Goal: Navigation & Orientation: Find specific page/section

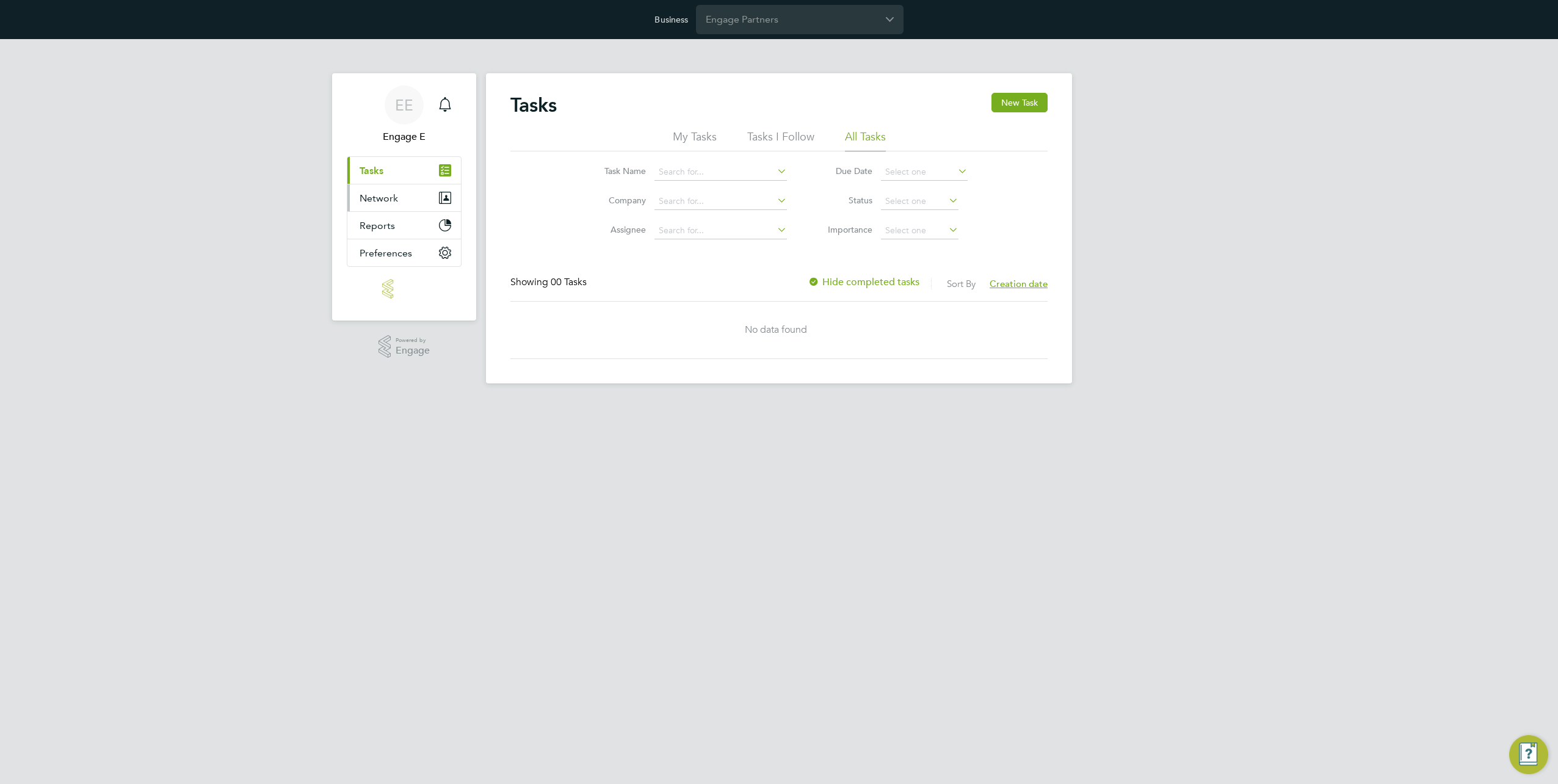
click at [403, 188] on button "Network" at bounding box center [404, 198] width 113 height 27
click at [393, 196] on span "Network" at bounding box center [378, 198] width 38 height 12
click at [412, 196] on button "Network" at bounding box center [404, 198] width 113 height 27
click at [406, 220] on button "Reports" at bounding box center [404, 225] width 113 height 27
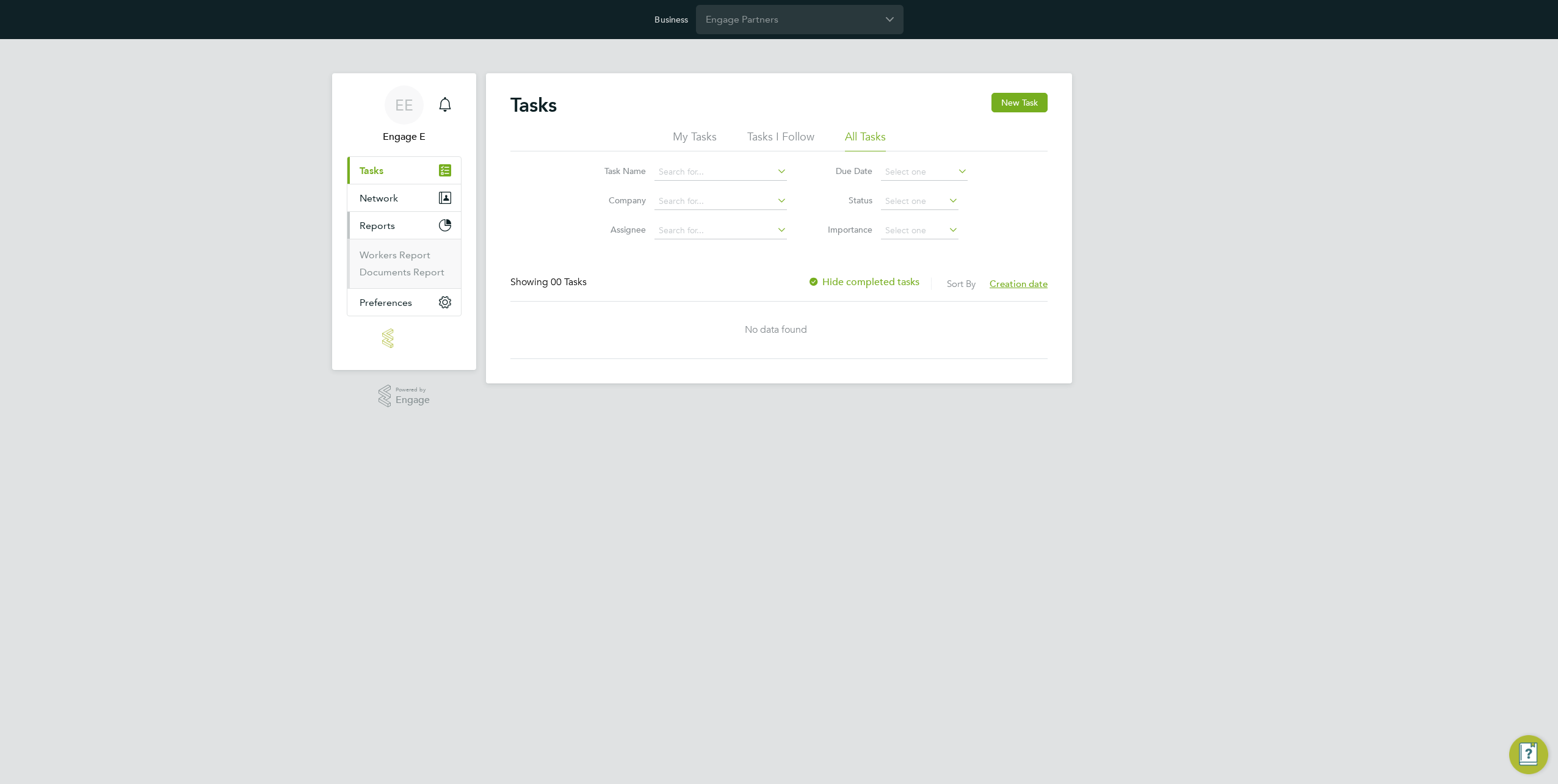
click at [406, 220] on button "Reports" at bounding box center [404, 225] width 113 height 27
click at [797, 25] on input "Engage Partners" at bounding box center [800, 19] width 207 height 28
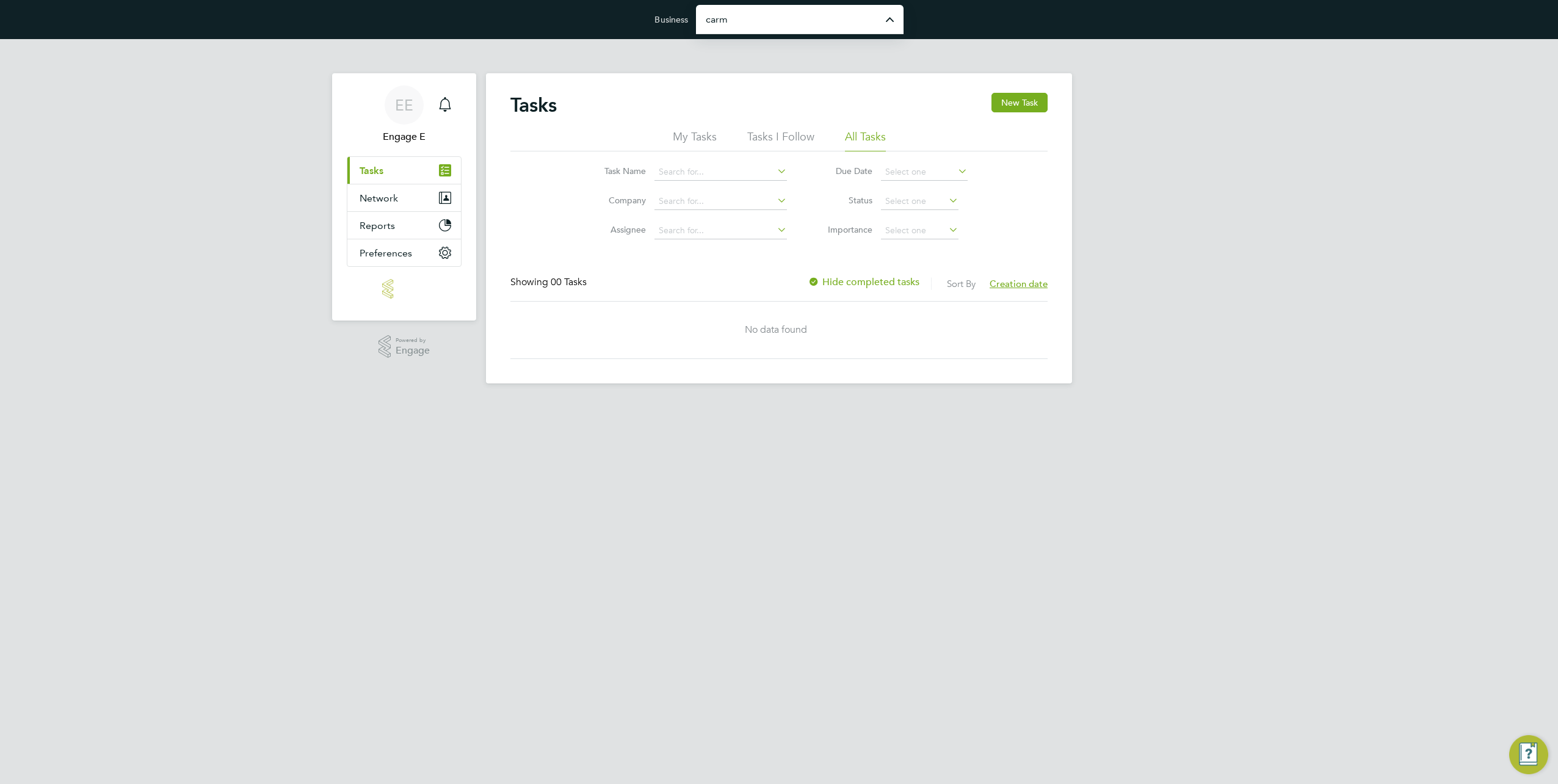
type input "[PERSON_NAME] Site Services Limited"
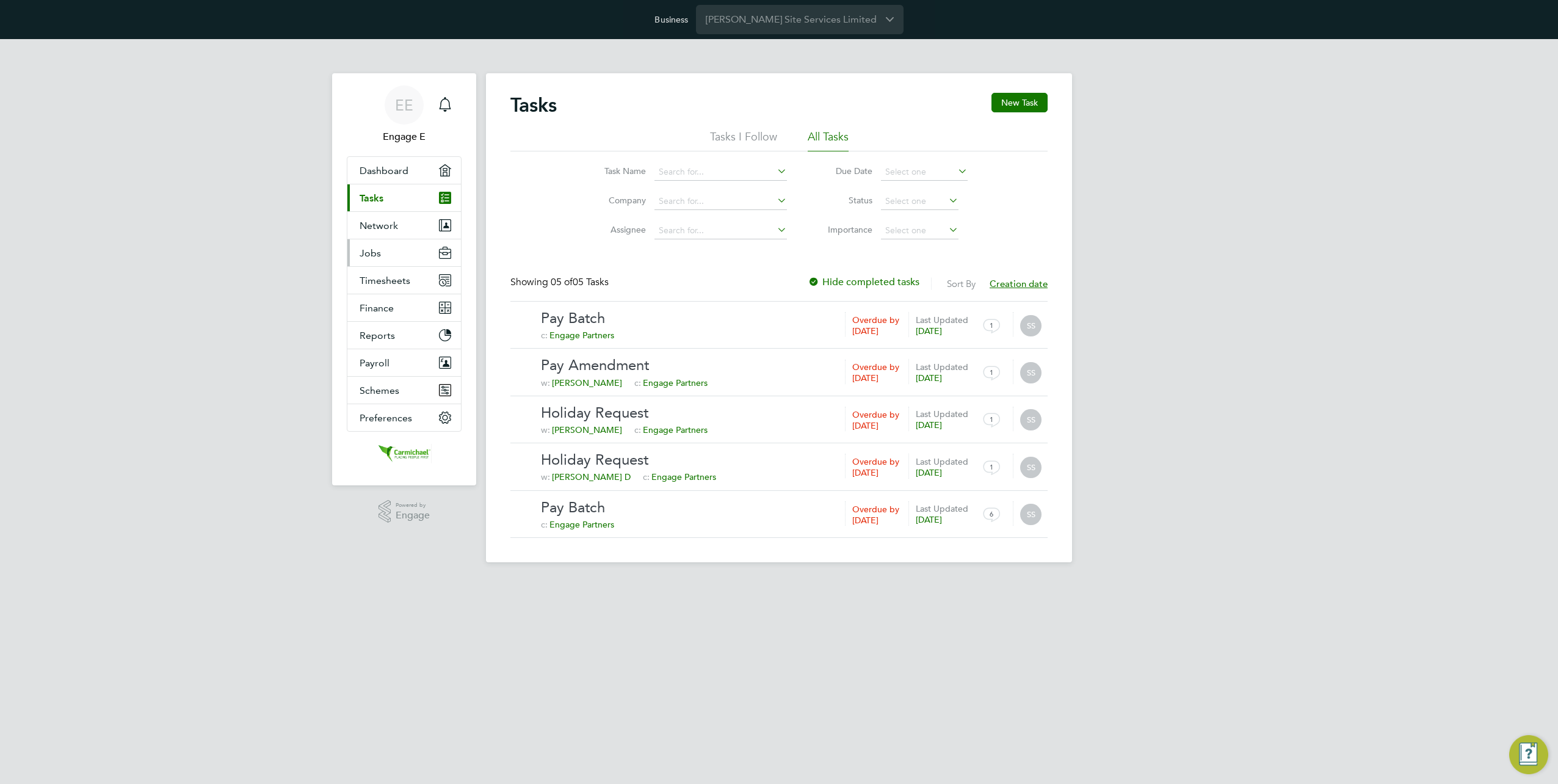
click at [391, 246] on button "Jobs" at bounding box center [404, 252] width 113 height 27
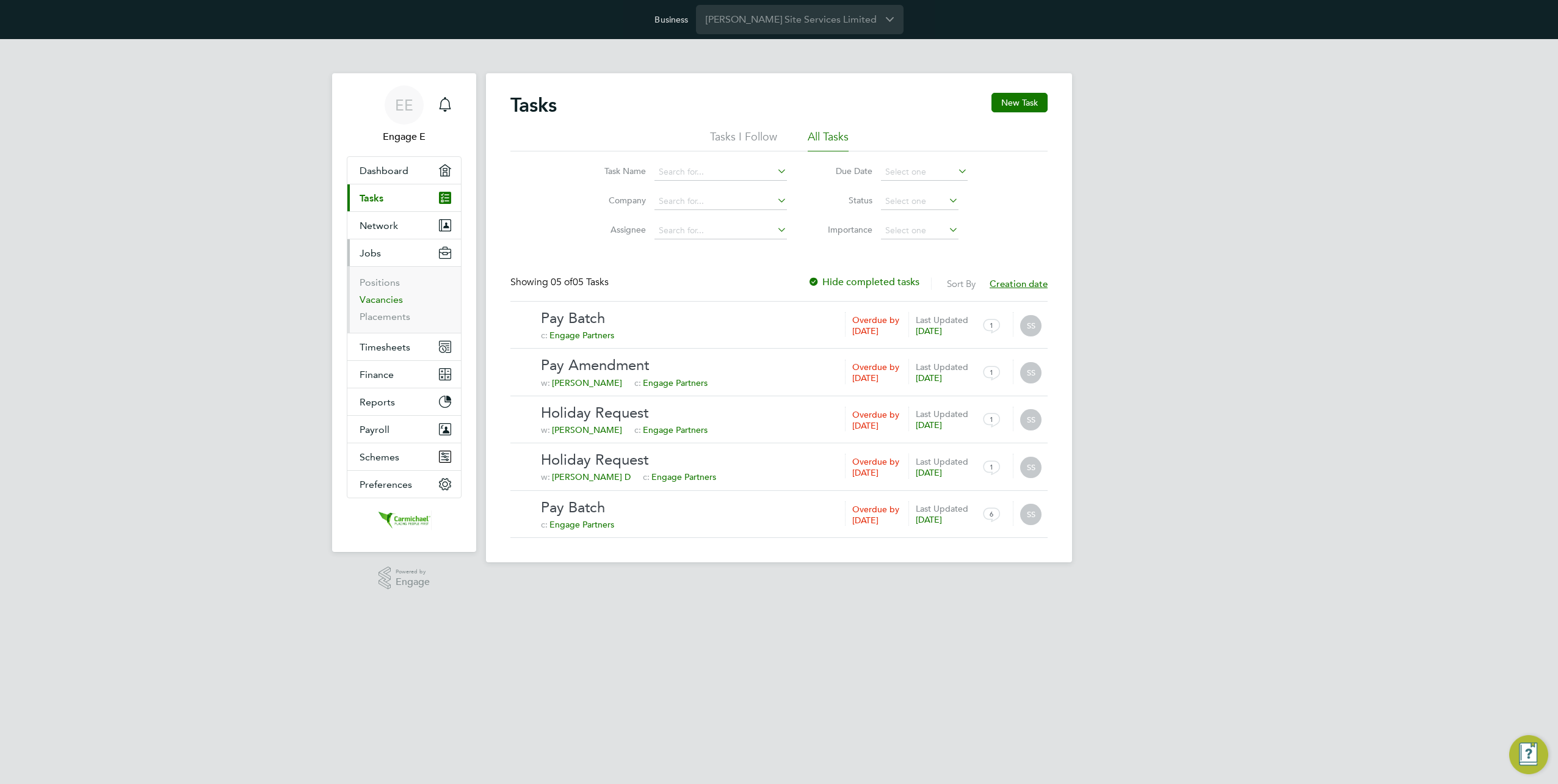
click at [393, 300] on link "Vacancies" at bounding box center [381, 299] width 43 height 12
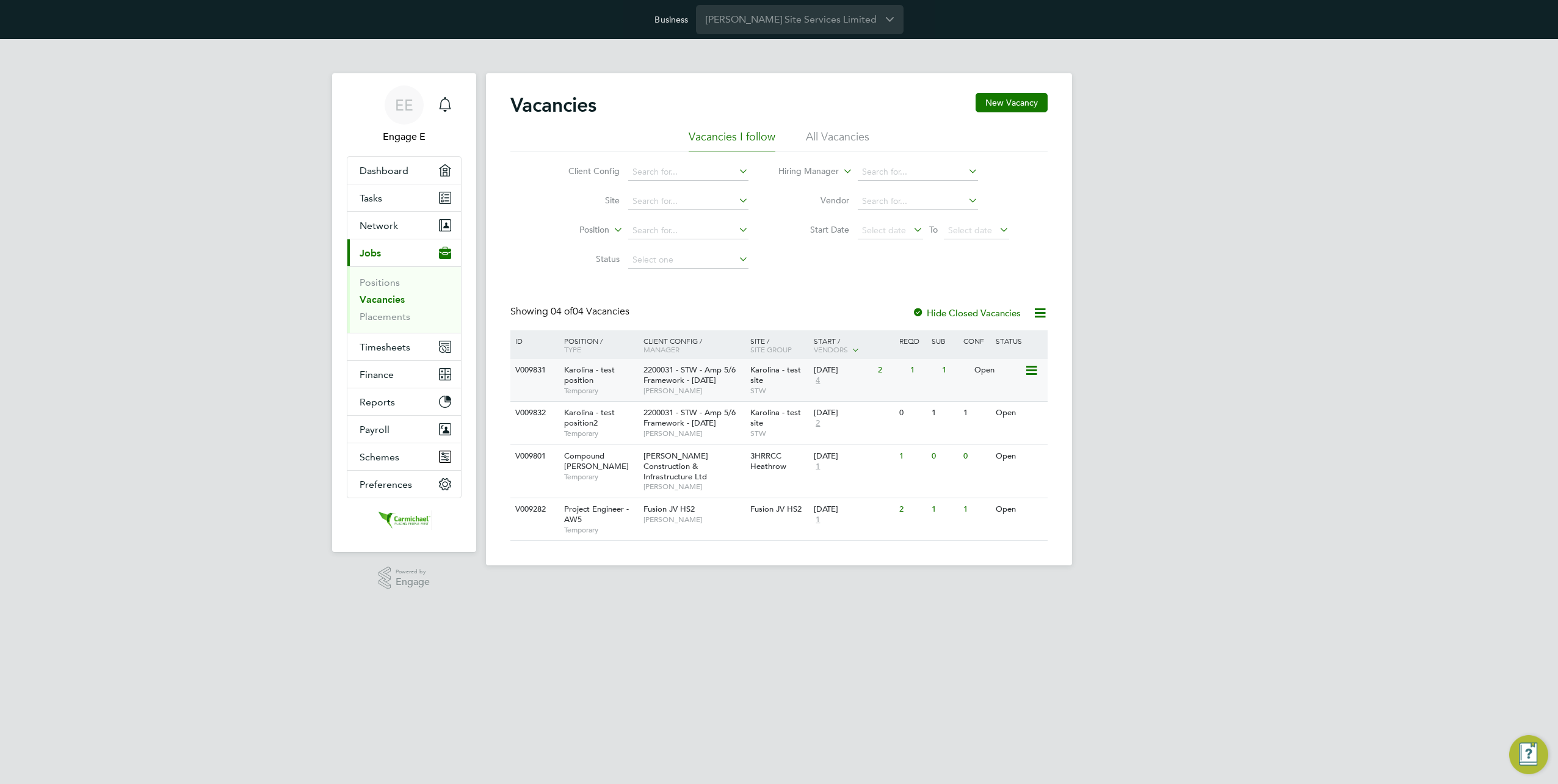
click at [1032, 373] on icon at bounding box center [1031, 370] width 12 height 15
click at [1036, 365] on icon at bounding box center [1031, 370] width 12 height 15
click at [376, 280] on link "Positions" at bounding box center [379, 282] width 40 height 12
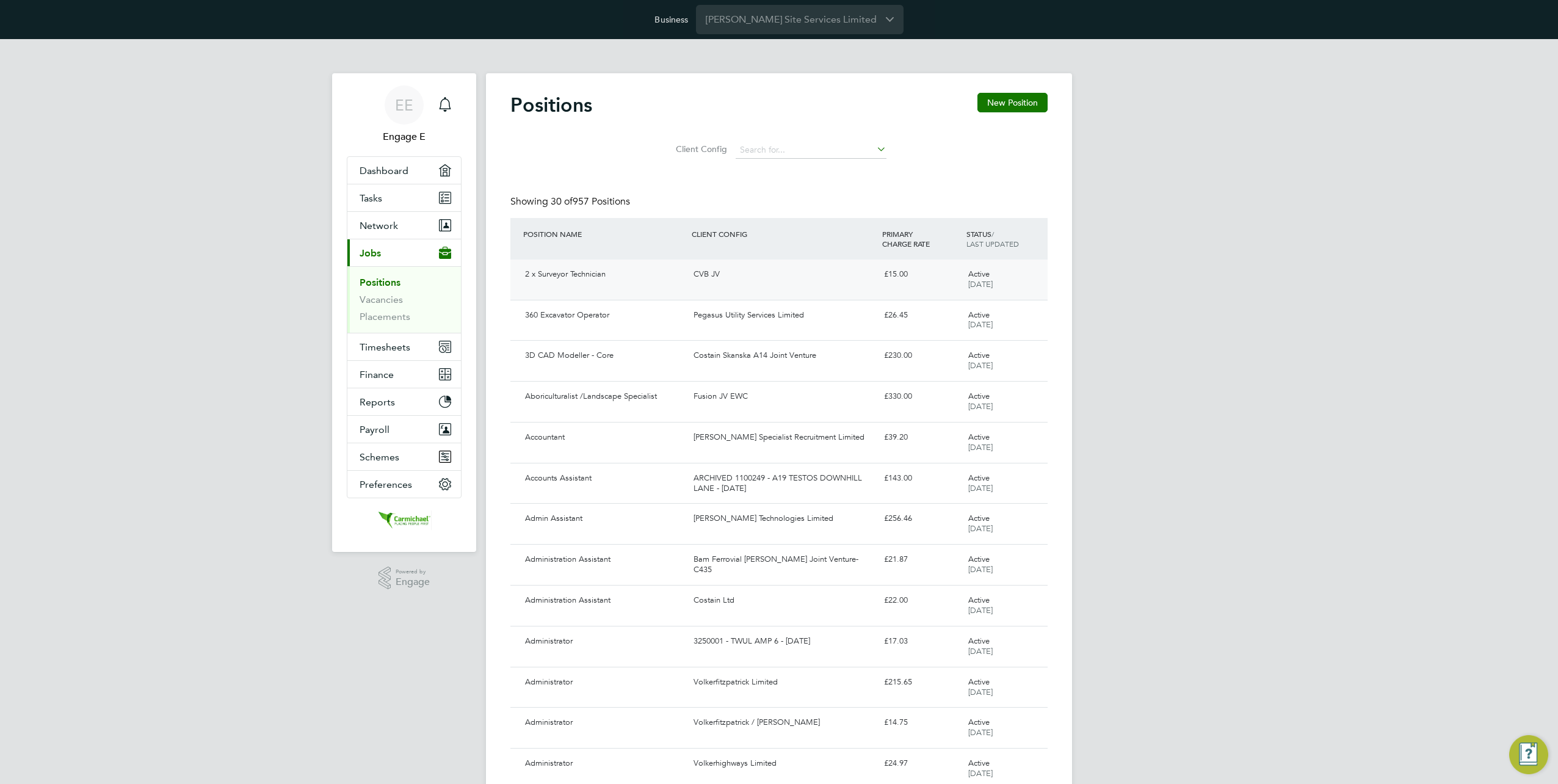
click at [993, 280] on span "[DATE]" at bounding box center [981, 284] width 25 height 11
click at [394, 319] on link "Placements" at bounding box center [385, 316] width 51 height 12
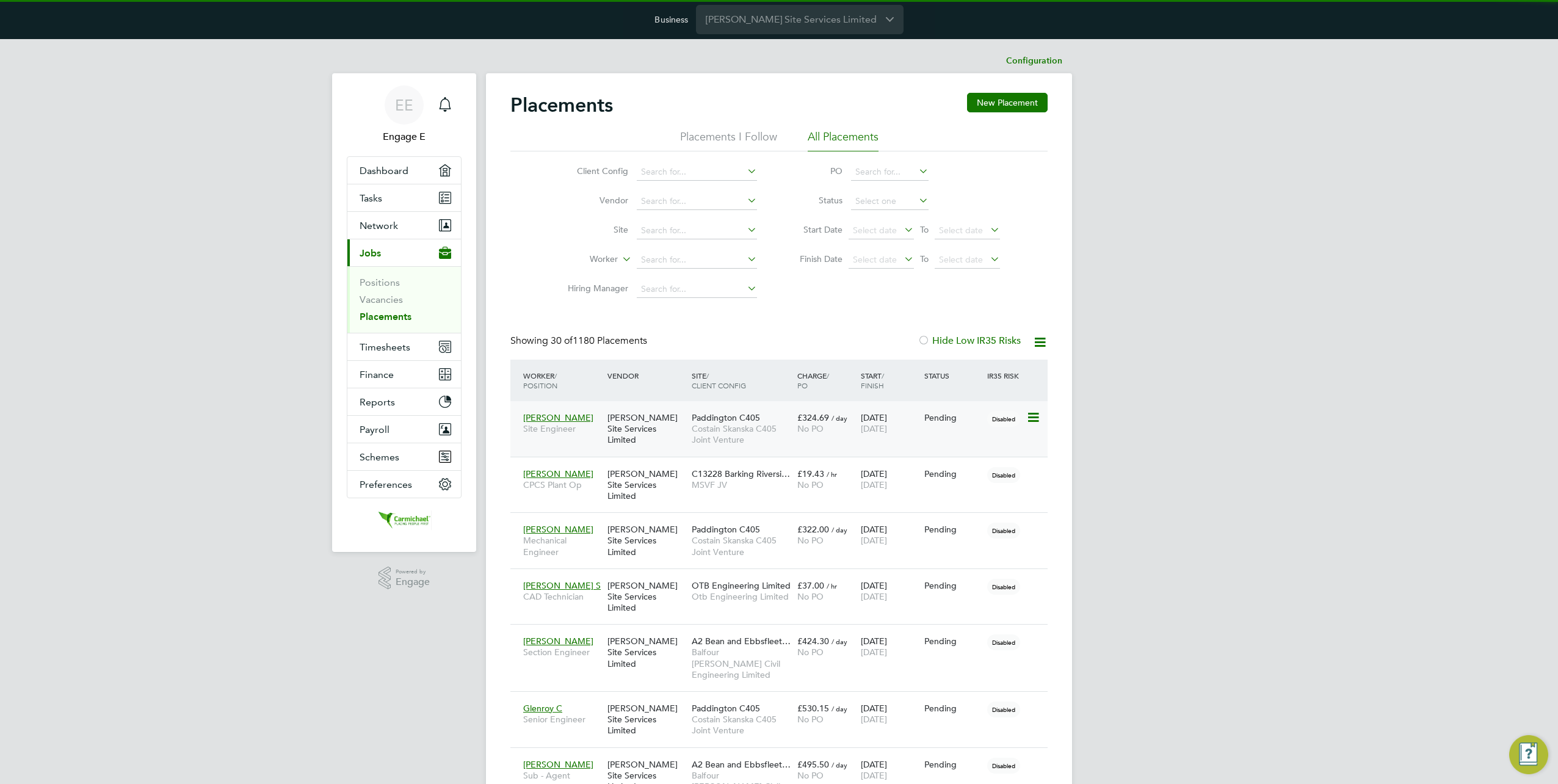
click at [1039, 415] on icon at bounding box center [1032, 417] width 12 height 15
click at [423, 215] on button "Network" at bounding box center [404, 225] width 113 height 27
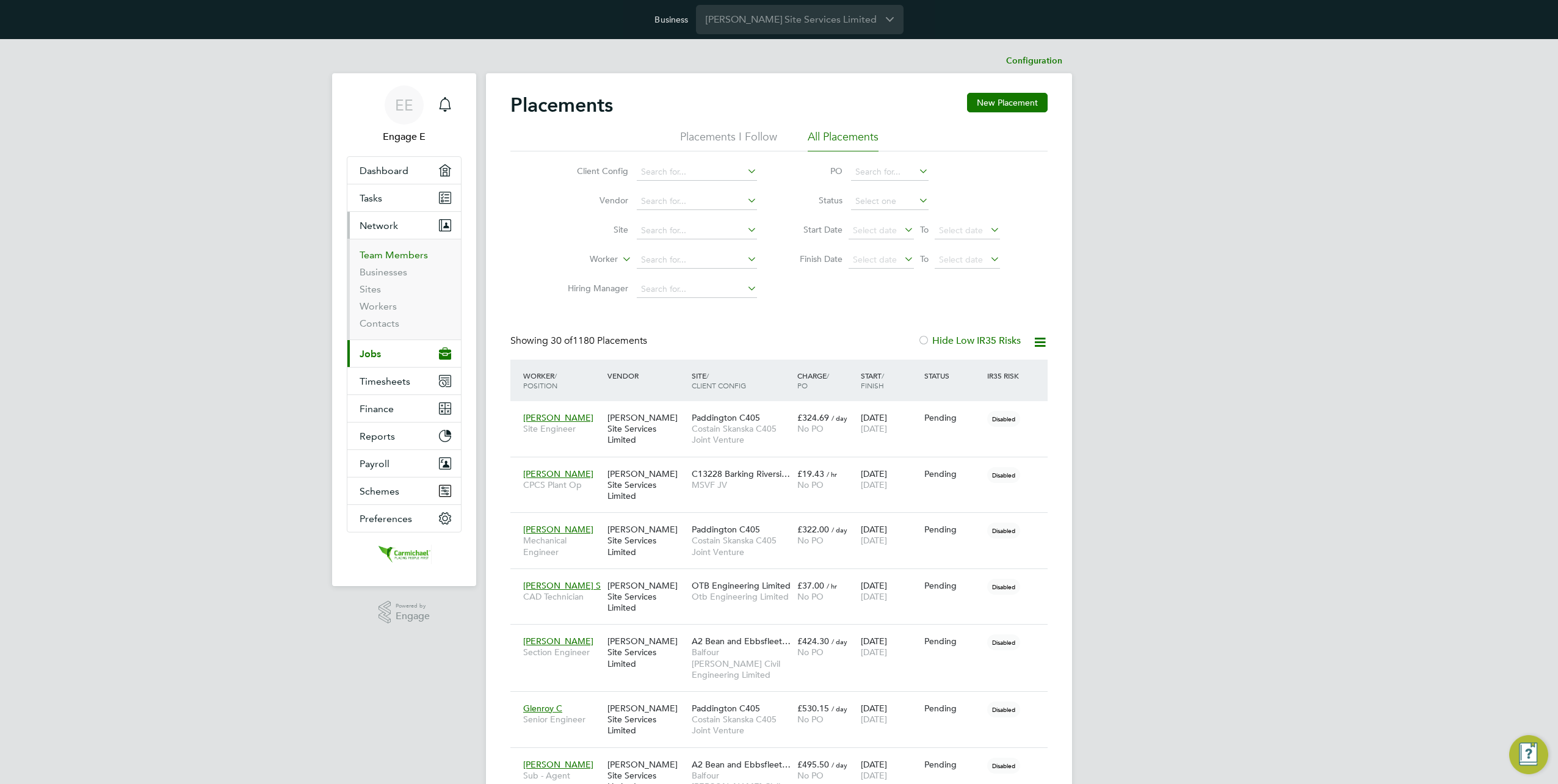
click at [403, 249] on link "Team Members" at bounding box center [393, 254] width 68 height 12
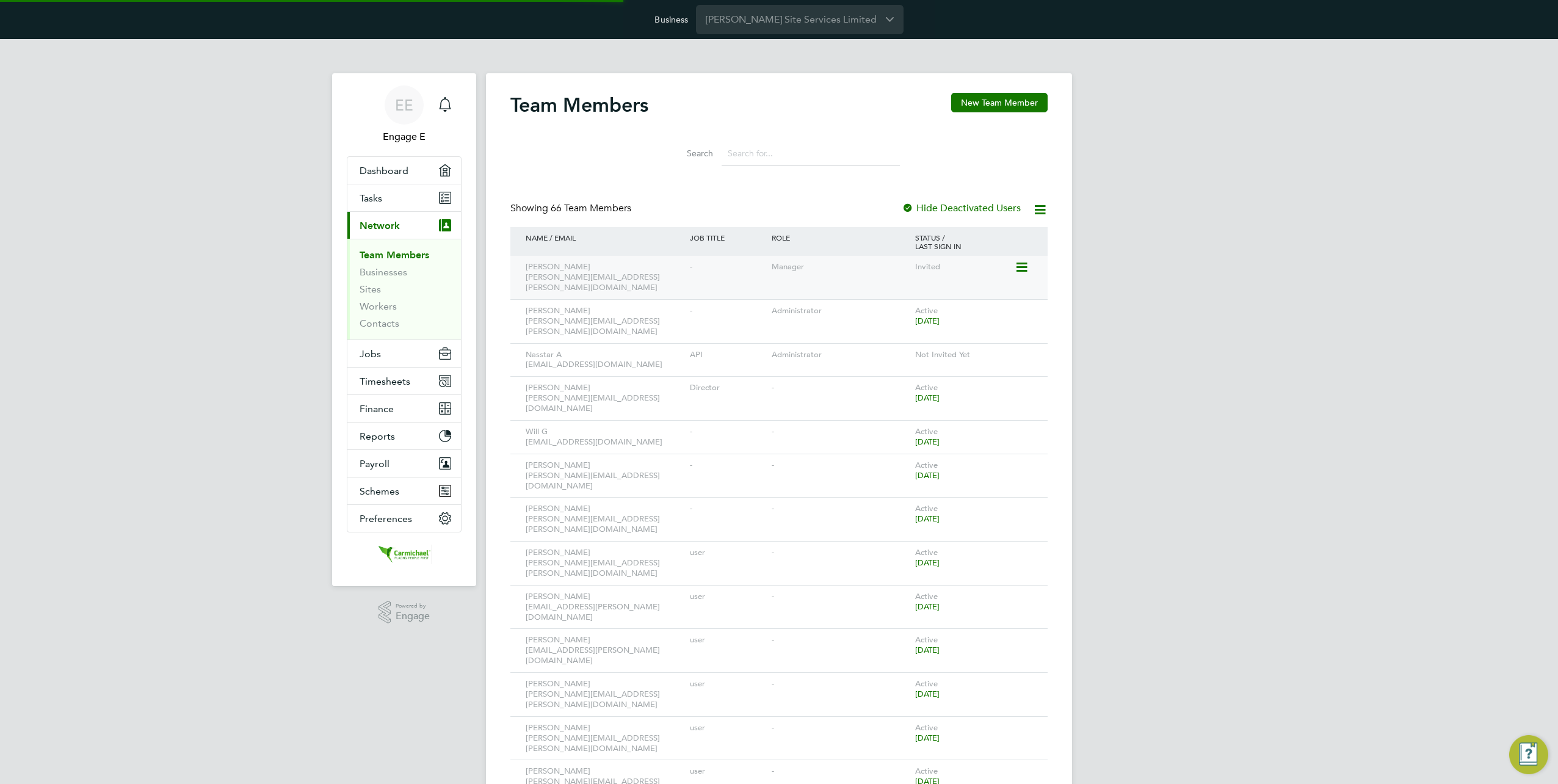
click at [1027, 265] on icon at bounding box center [1021, 268] width 12 height 15
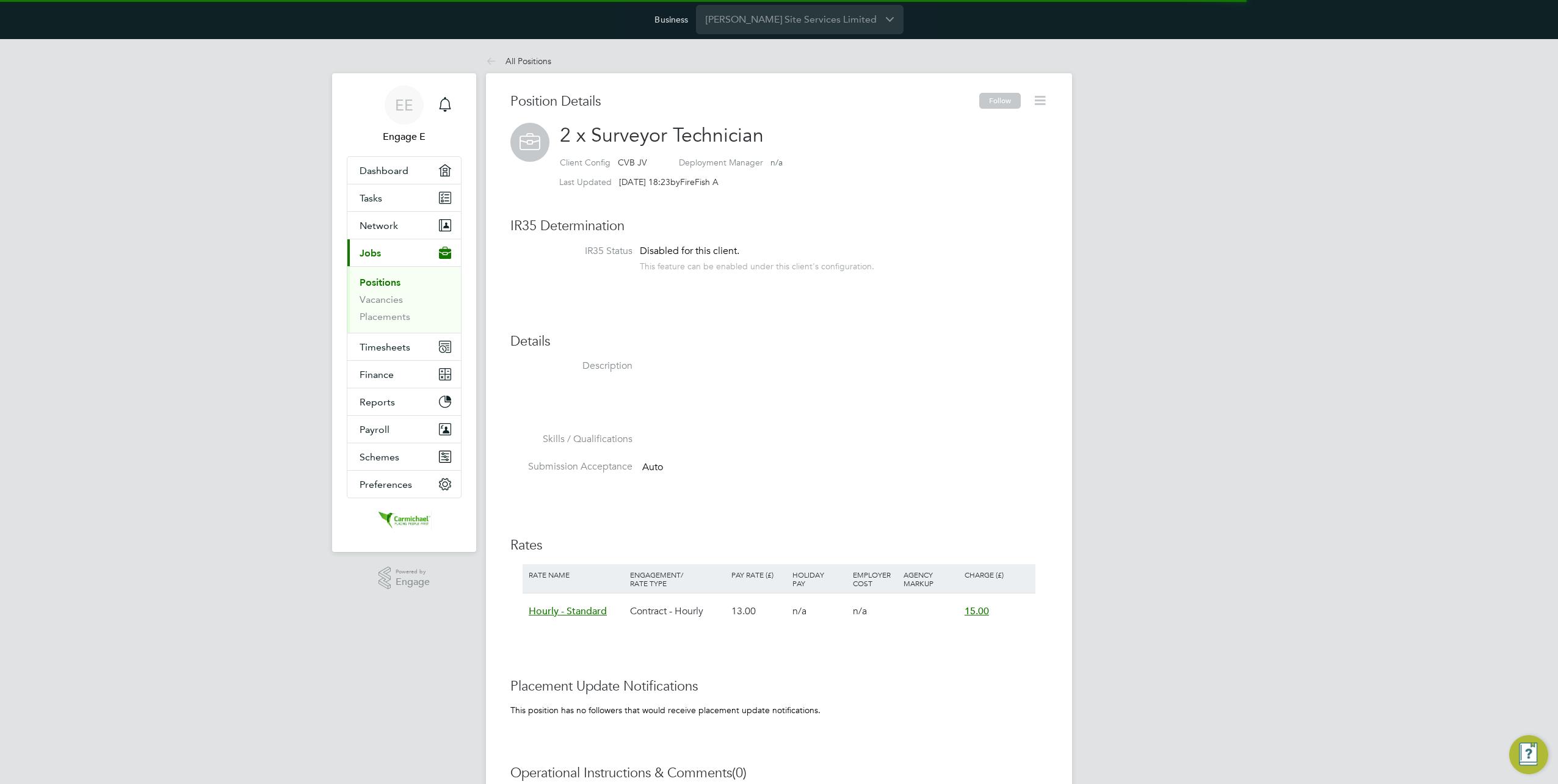
scroll to position [35, 101]
click at [1034, 99] on icon at bounding box center [1040, 100] width 15 height 15
click at [1042, 99] on icon at bounding box center [1040, 100] width 15 height 15
click at [411, 225] on button "Network" at bounding box center [404, 225] width 113 height 27
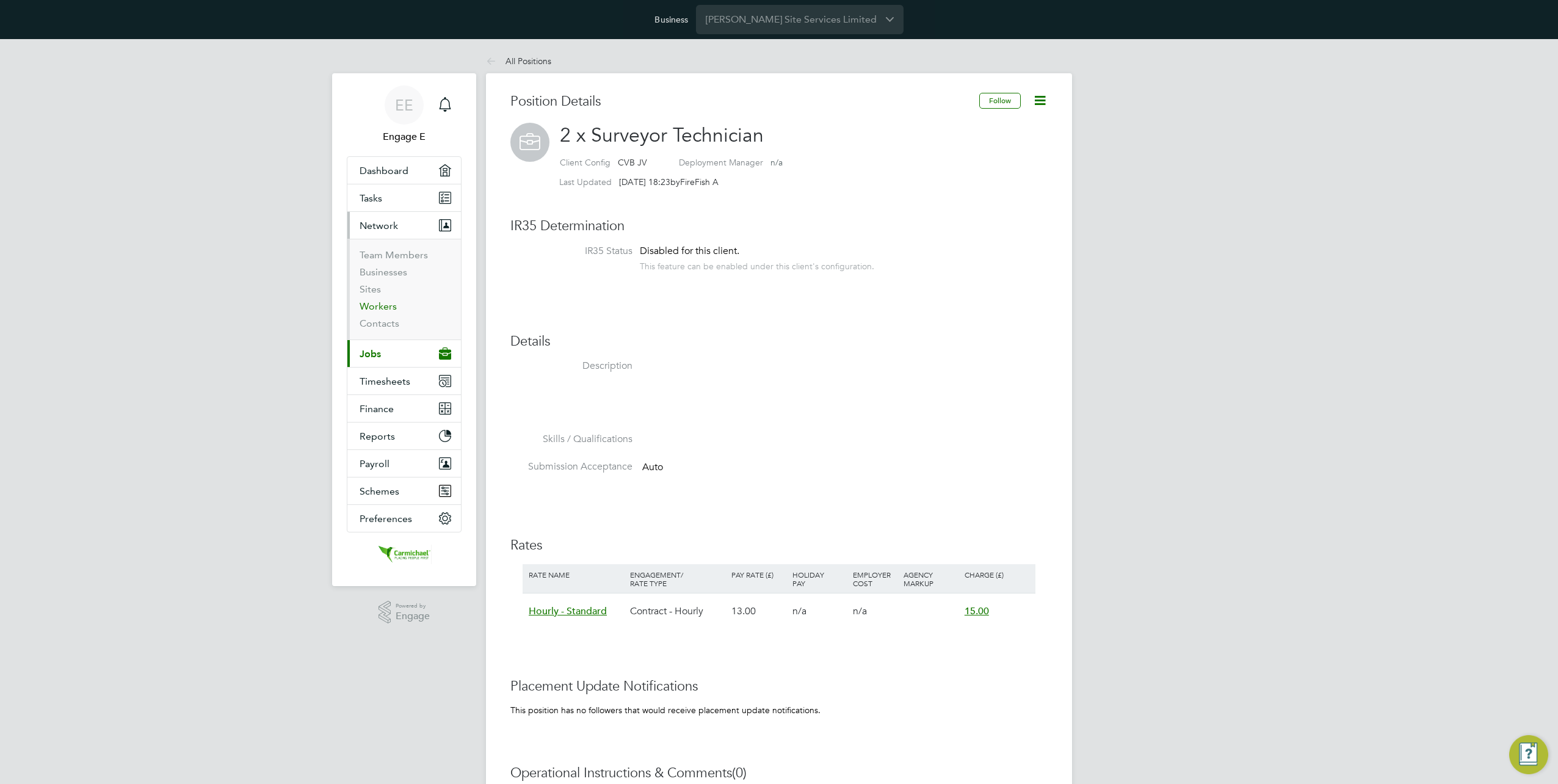
click at [372, 300] on link "Workers" at bounding box center [378, 306] width 37 height 12
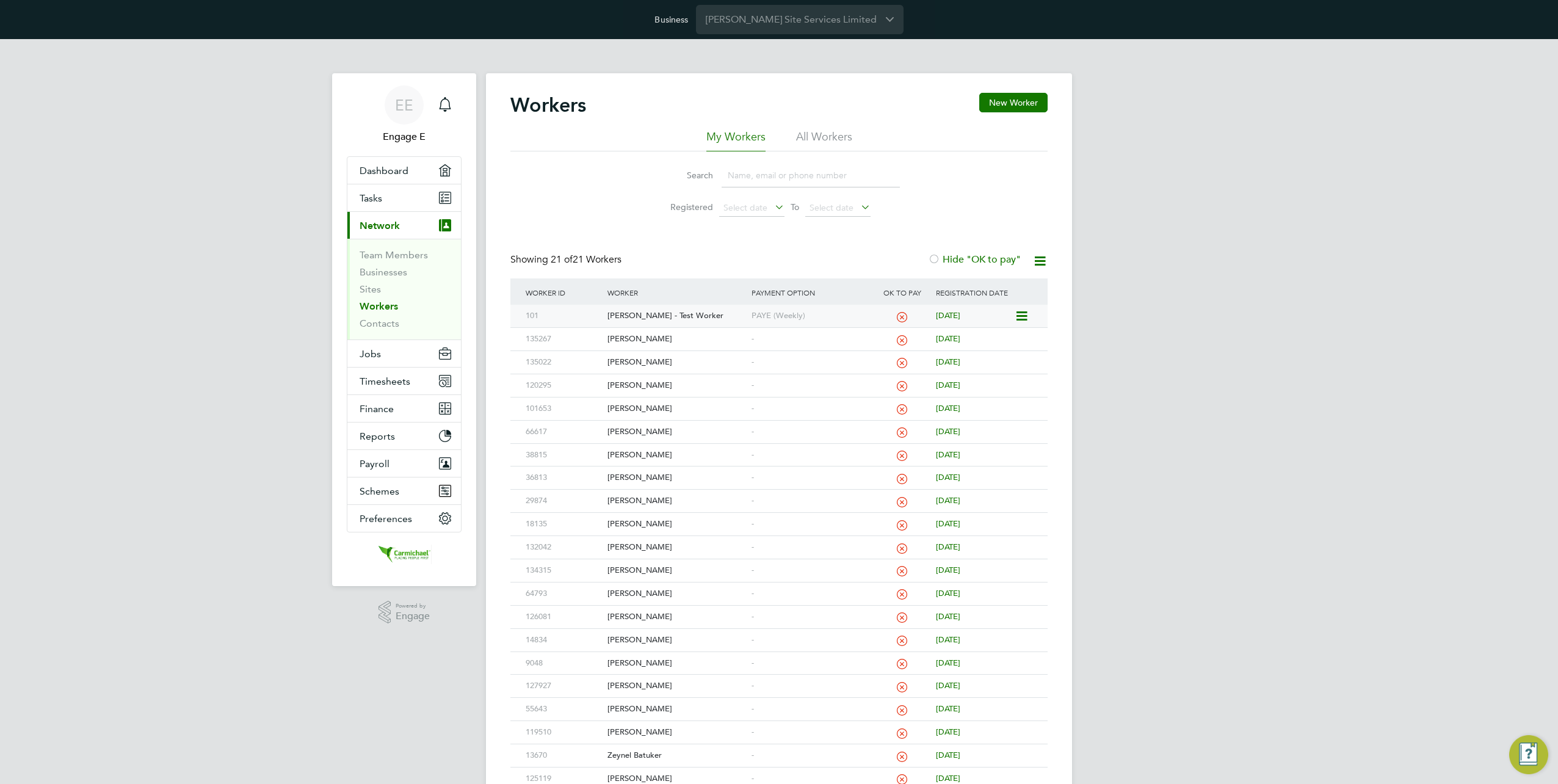
click at [1021, 314] on icon at bounding box center [1021, 316] width 12 height 15
click at [1026, 314] on icon at bounding box center [1021, 316] width 12 height 15
click at [1109, 321] on div "EE Engage E Notifications Applications: Dashboard Tasks Current page: Network T…" at bounding box center [779, 437] width 1558 height 796
